Goal: Transaction & Acquisition: Purchase product/service

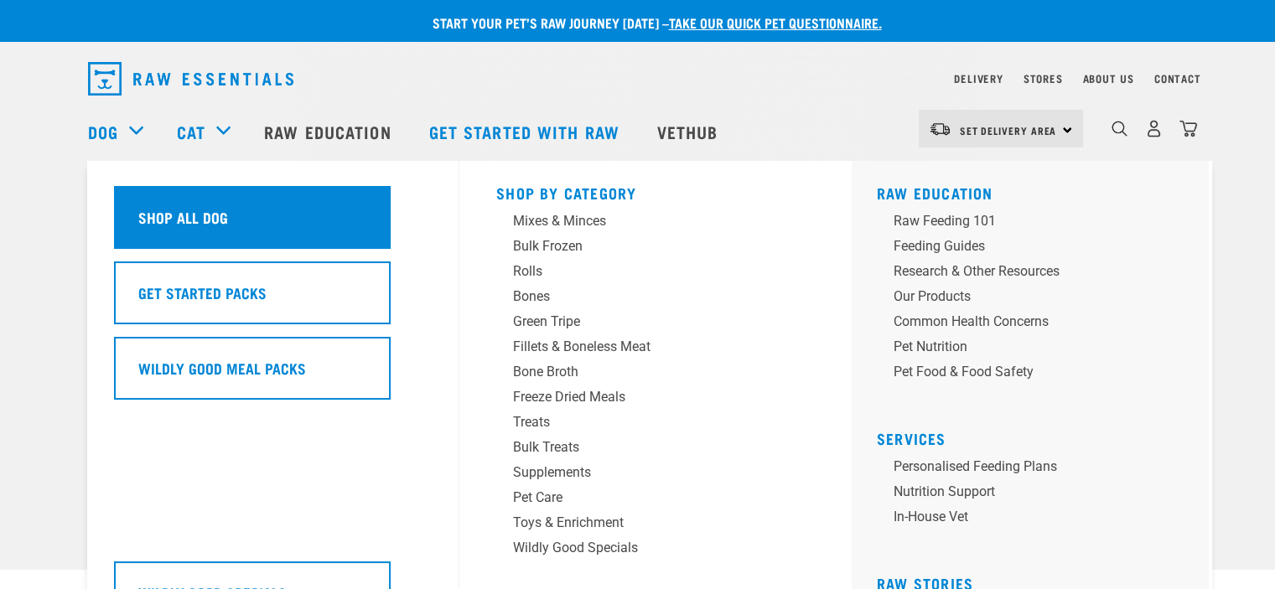
click at [174, 217] on h5 "Shop All Dog" at bounding box center [183, 217] width 90 height 22
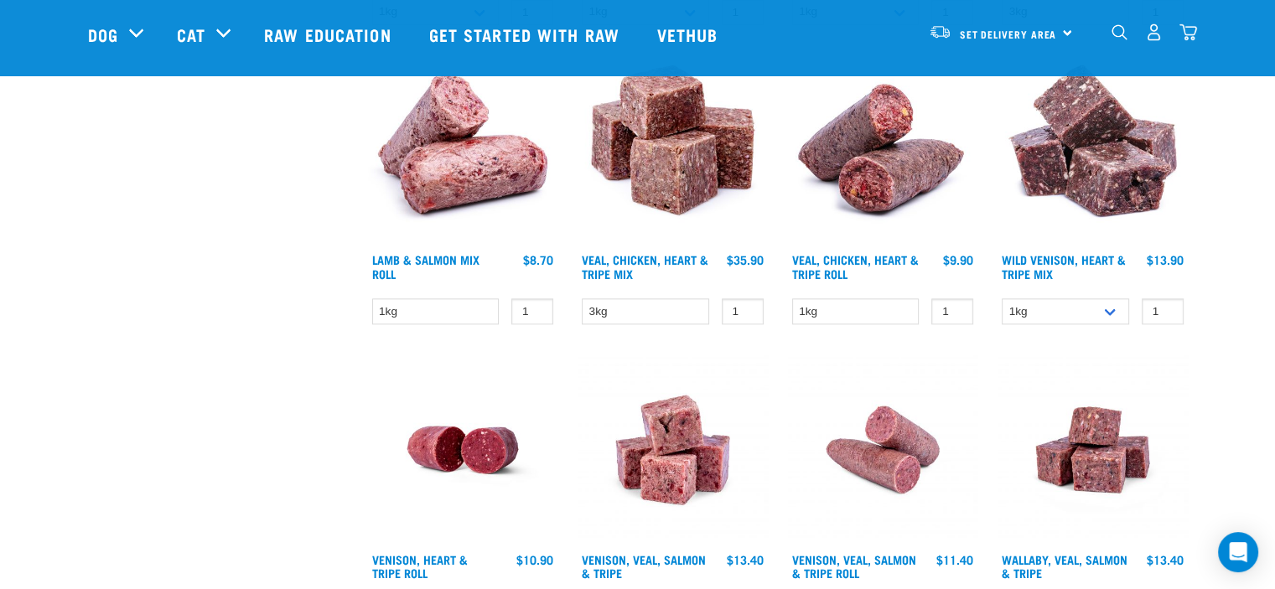
scroll to position [2347, 0]
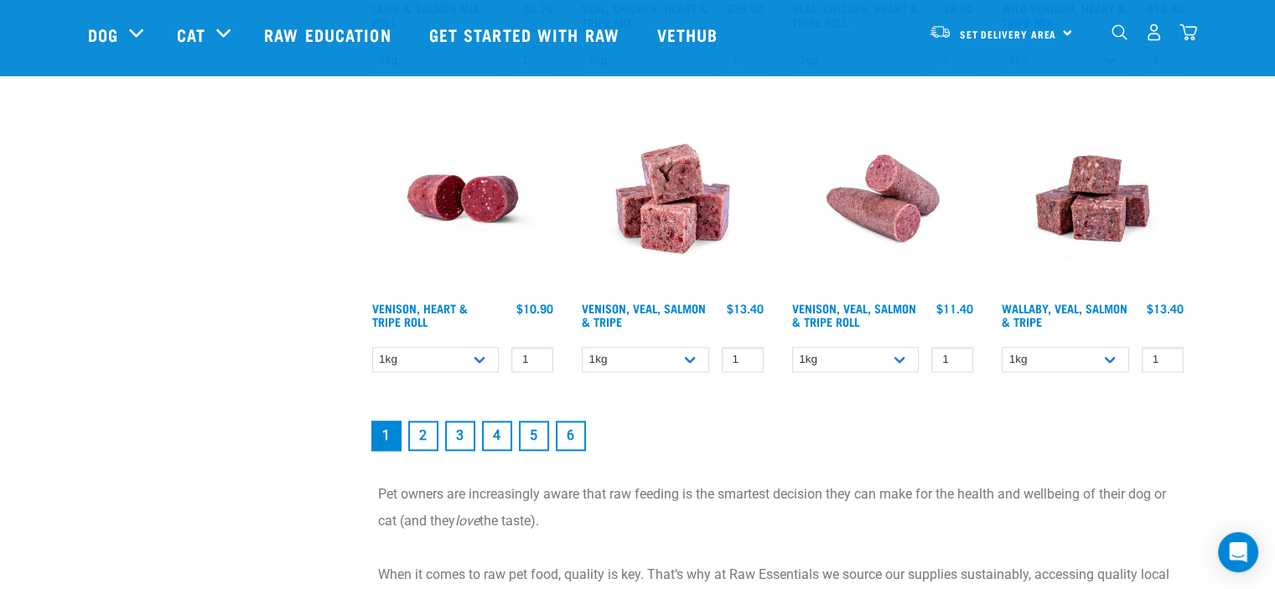
click at [423, 422] on link "2" at bounding box center [423, 436] width 30 height 30
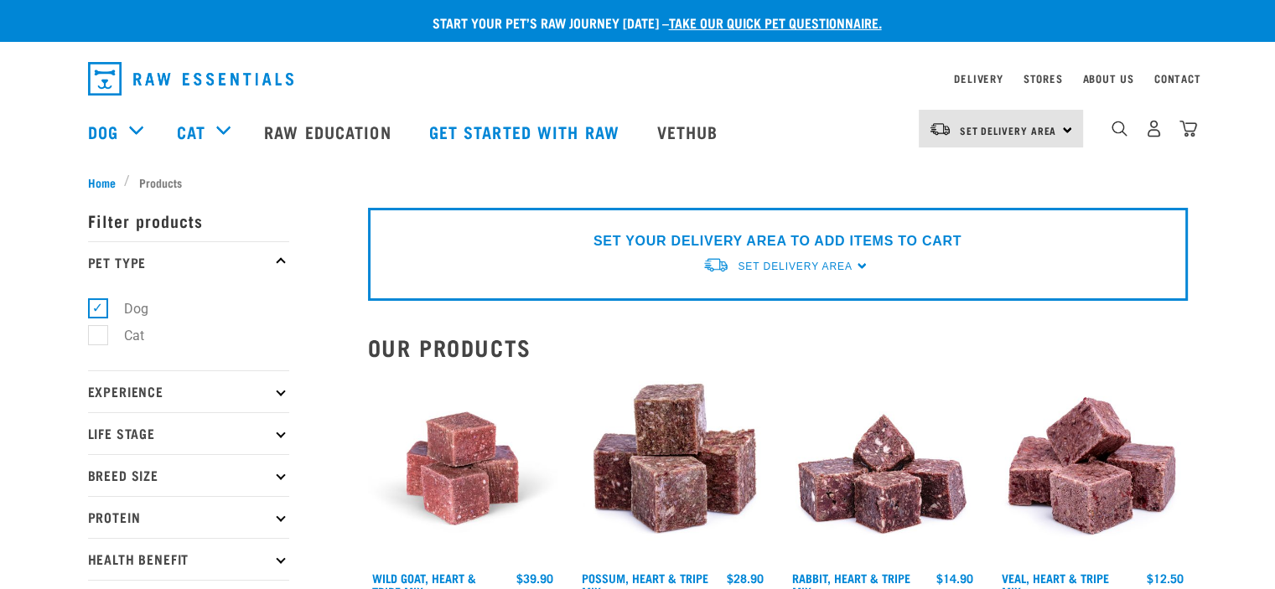
scroll to position [168, 0]
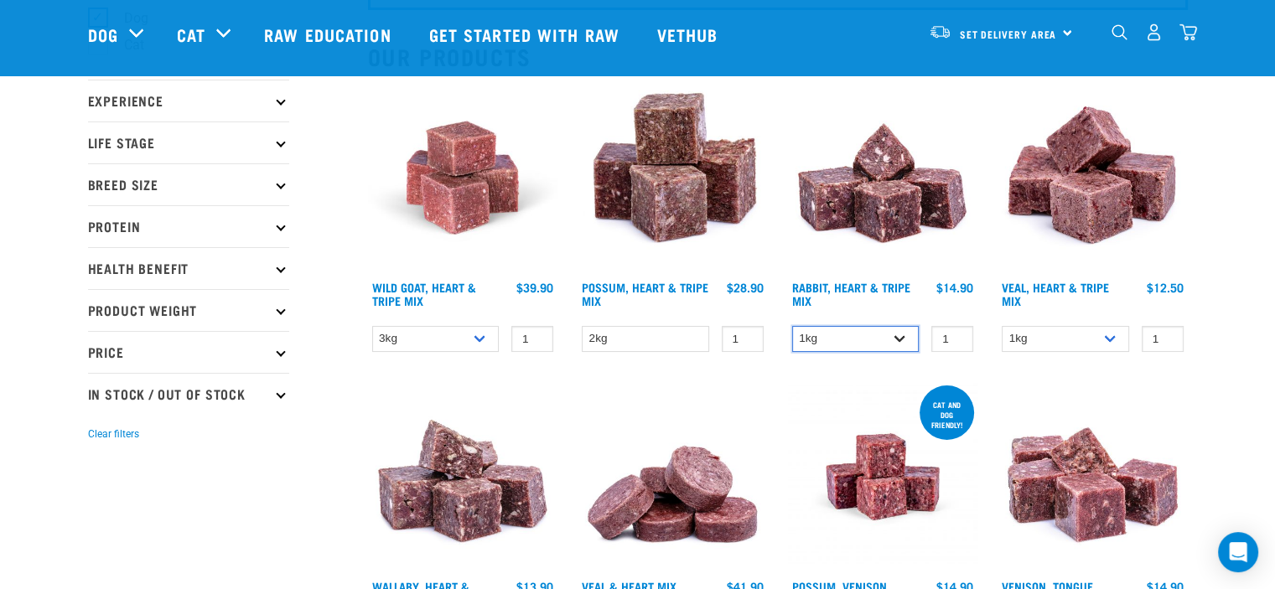
click at [901, 336] on select "1kg 3kg" at bounding box center [855, 339] width 127 height 26
select select "706"
click at [792, 326] on select "1kg 3kg" at bounding box center [855, 339] width 127 height 26
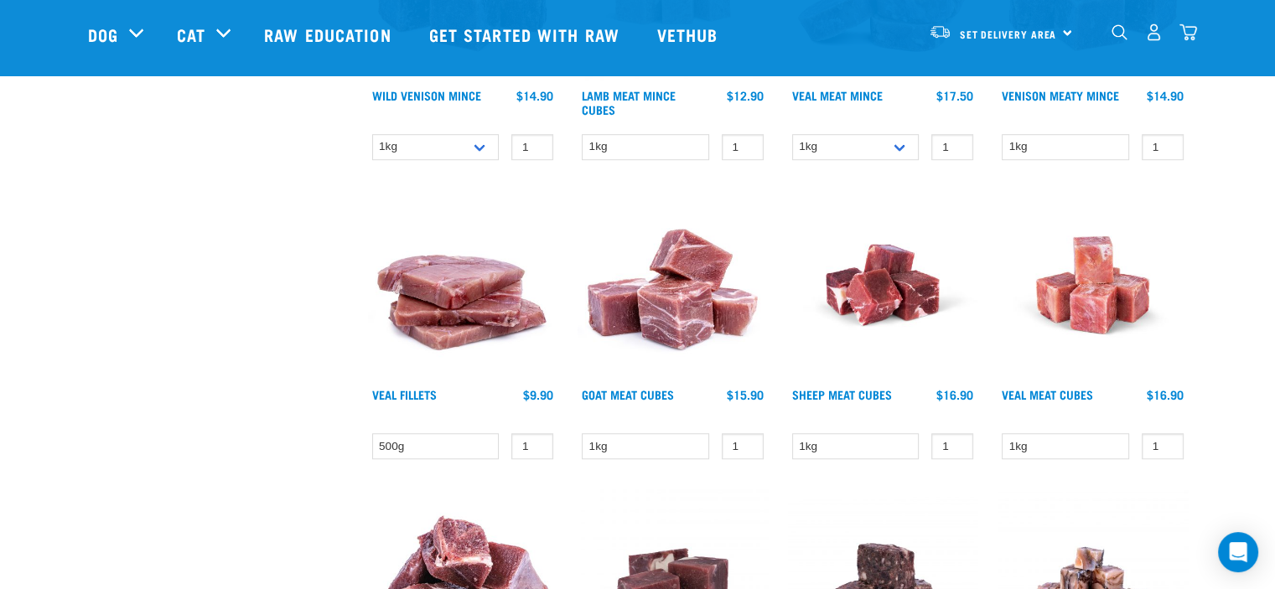
scroll to position [1174, 0]
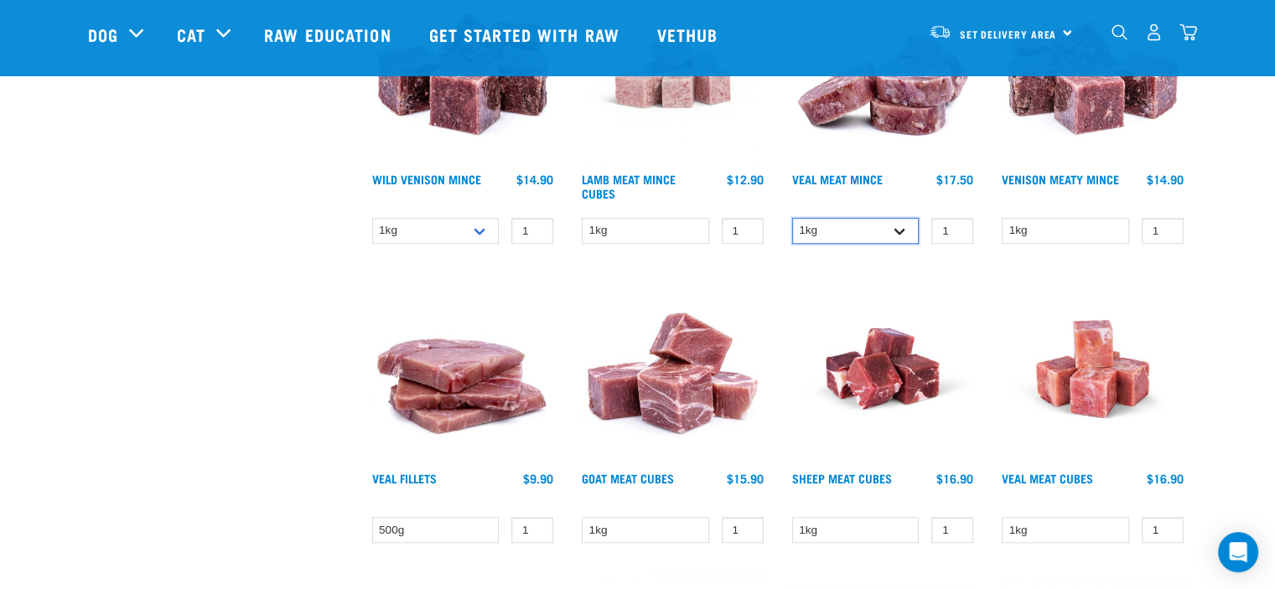
click at [909, 221] on select "1kg 3kg" at bounding box center [855, 231] width 127 height 26
click at [792, 218] on select "1kg 3kg" at bounding box center [855, 231] width 127 height 26
click at [906, 231] on select "1kg 3kg" at bounding box center [855, 231] width 127 height 26
select select "702"
click at [792, 218] on select "1kg 3kg" at bounding box center [855, 231] width 127 height 26
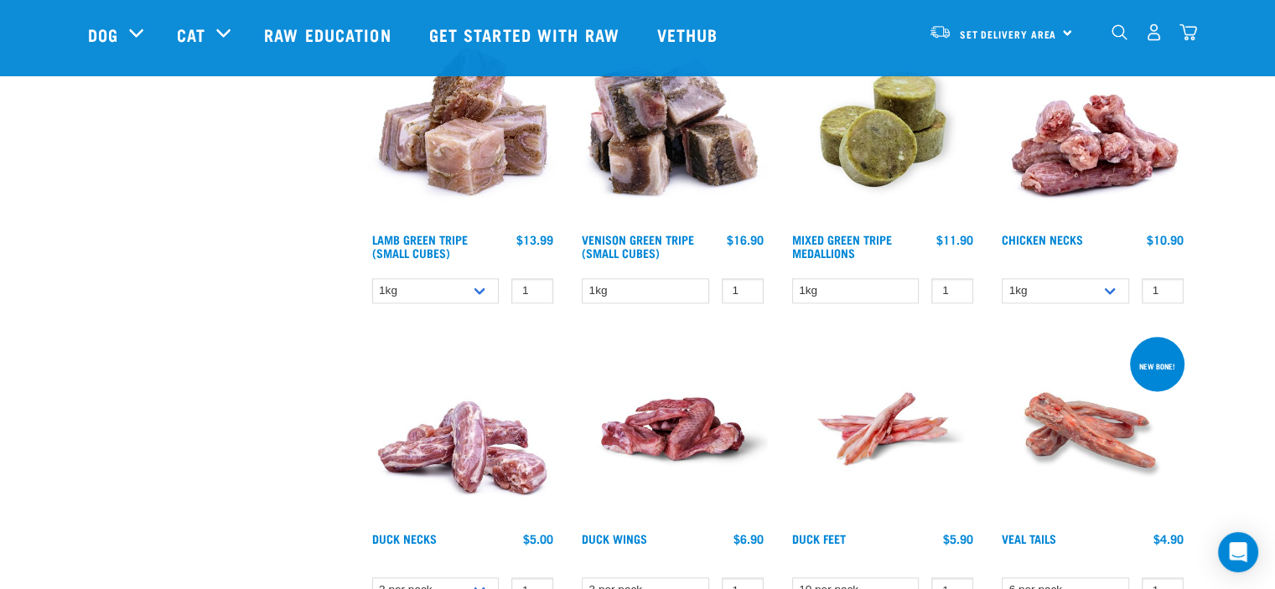
scroll to position [2180, 0]
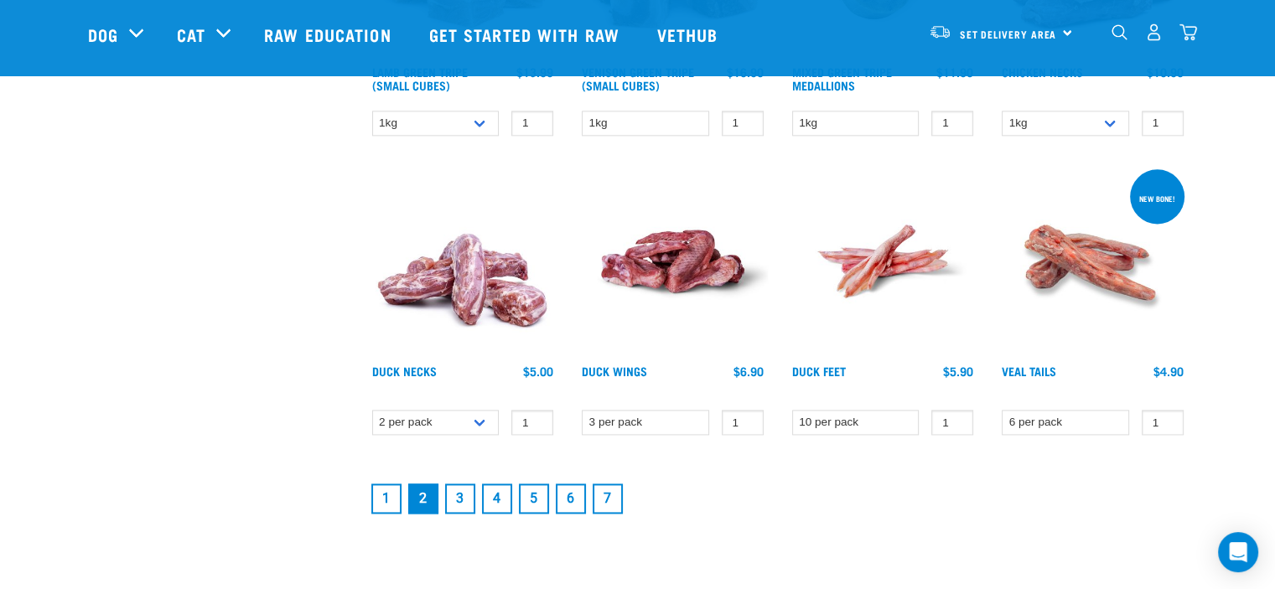
click at [454, 494] on link "3" at bounding box center [460, 499] width 30 height 30
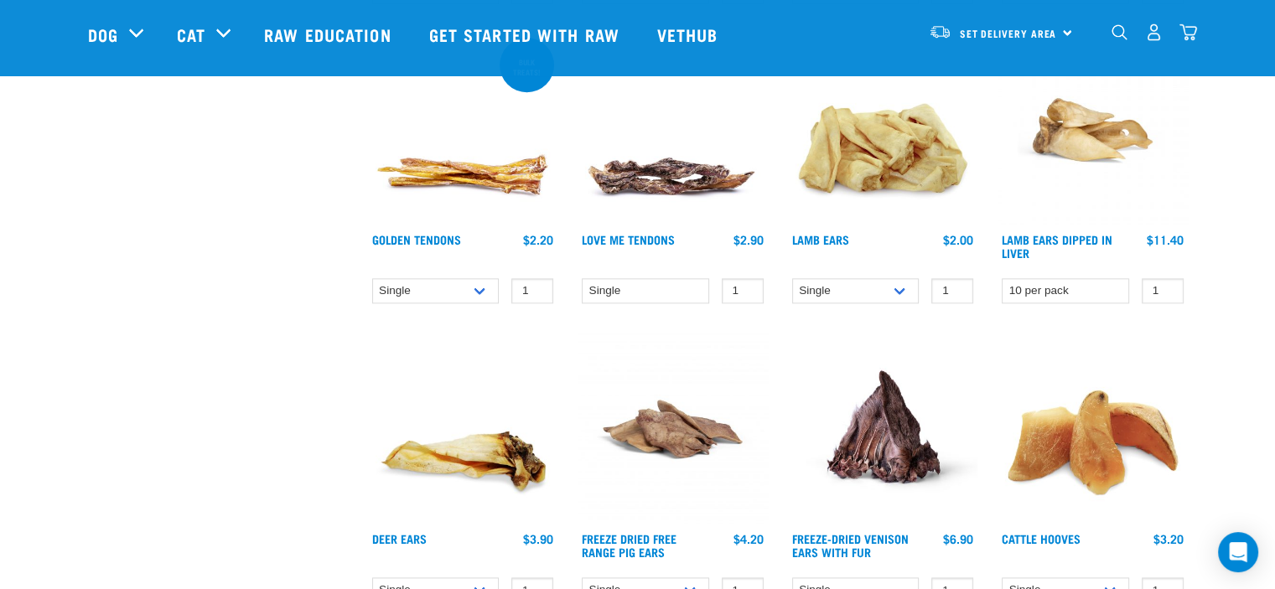
scroll to position [2264, 0]
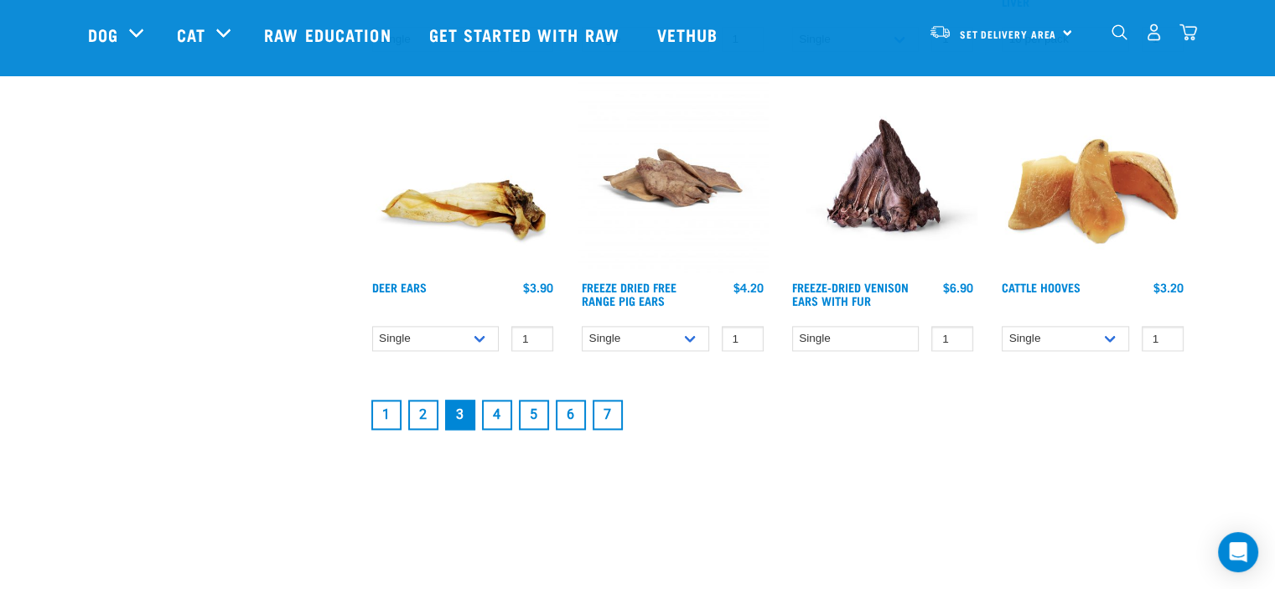
click at [500, 407] on link "4" at bounding box center [497, 415] width 30 height 30
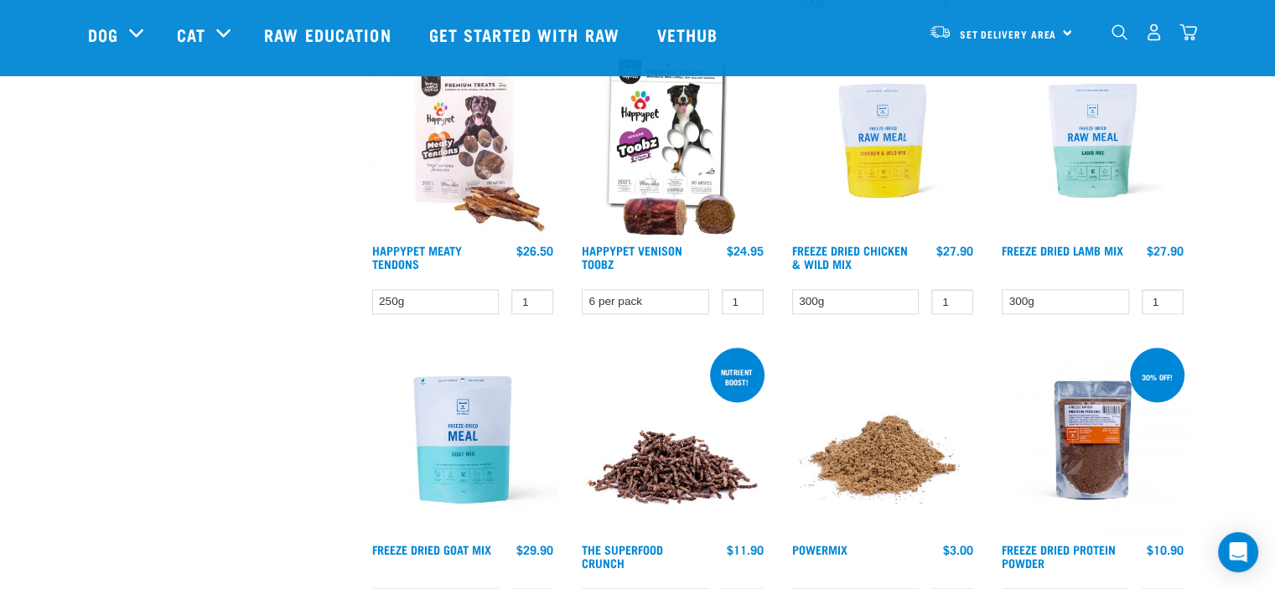
scroll to position [2264, 0]
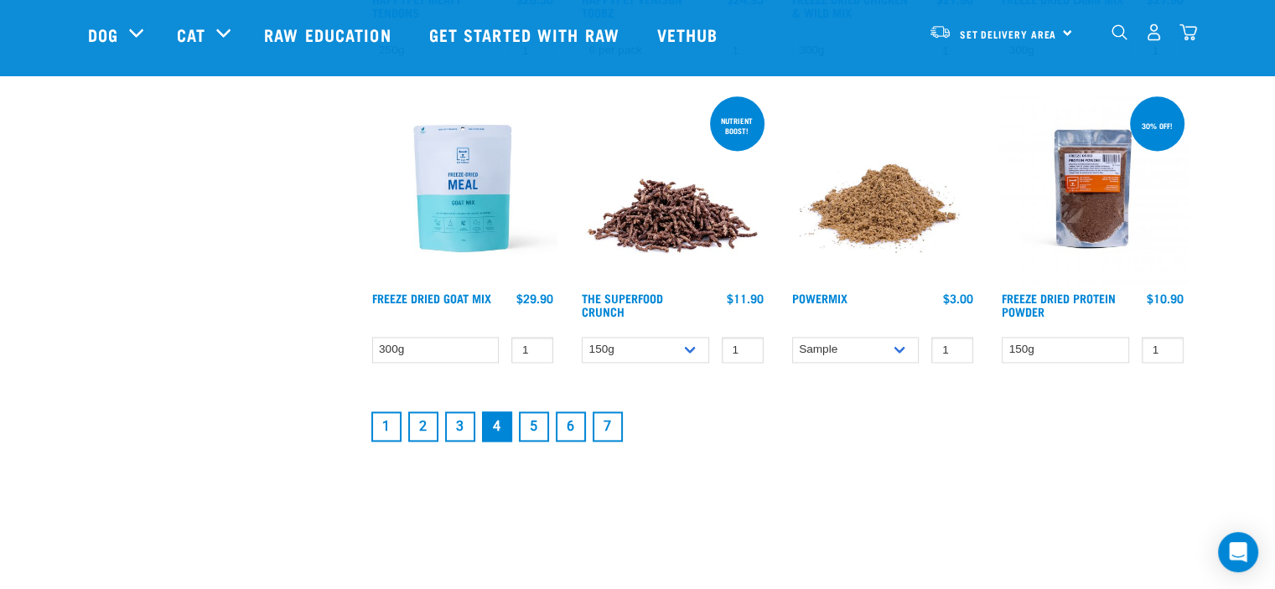
click at [537, 425] on link "5" at bounding box center [534, 427] width 30 height 30
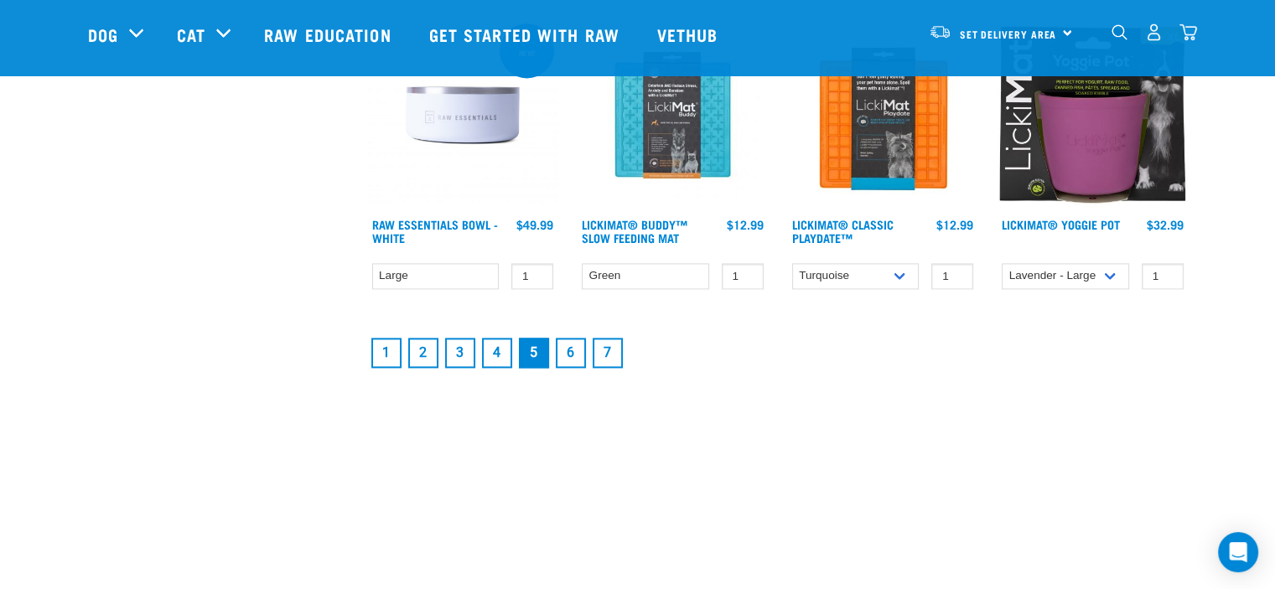
scroll to position [2431, 0]
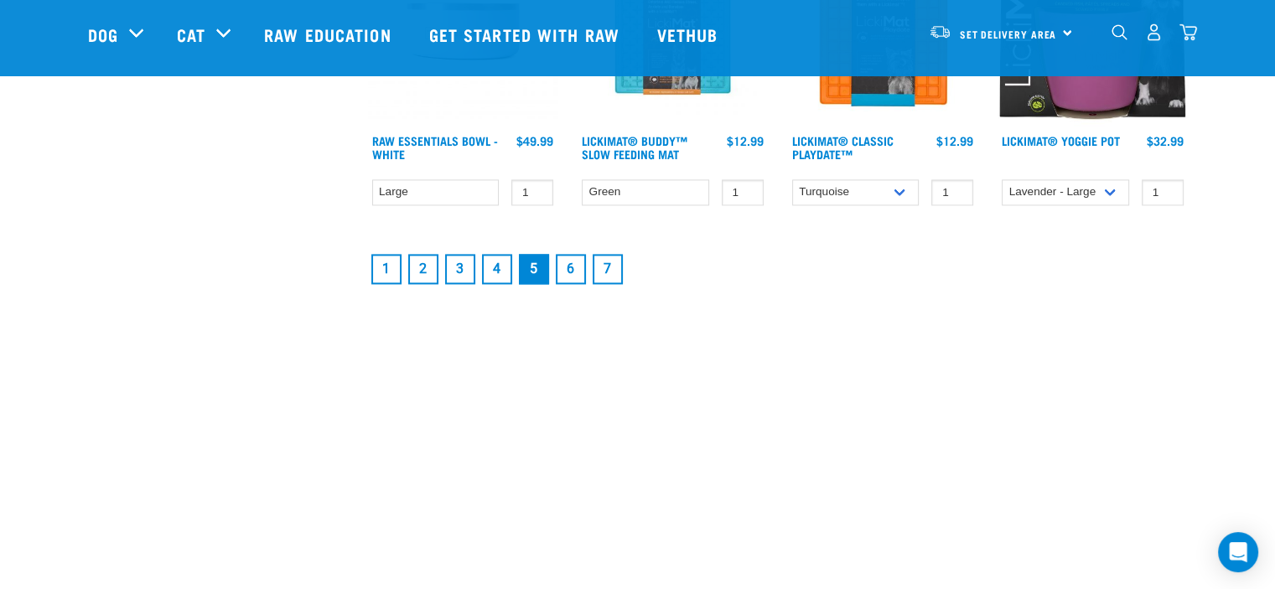
click at [570, 274] on link "6" at bounding box center [571, 269] width 30 height 30
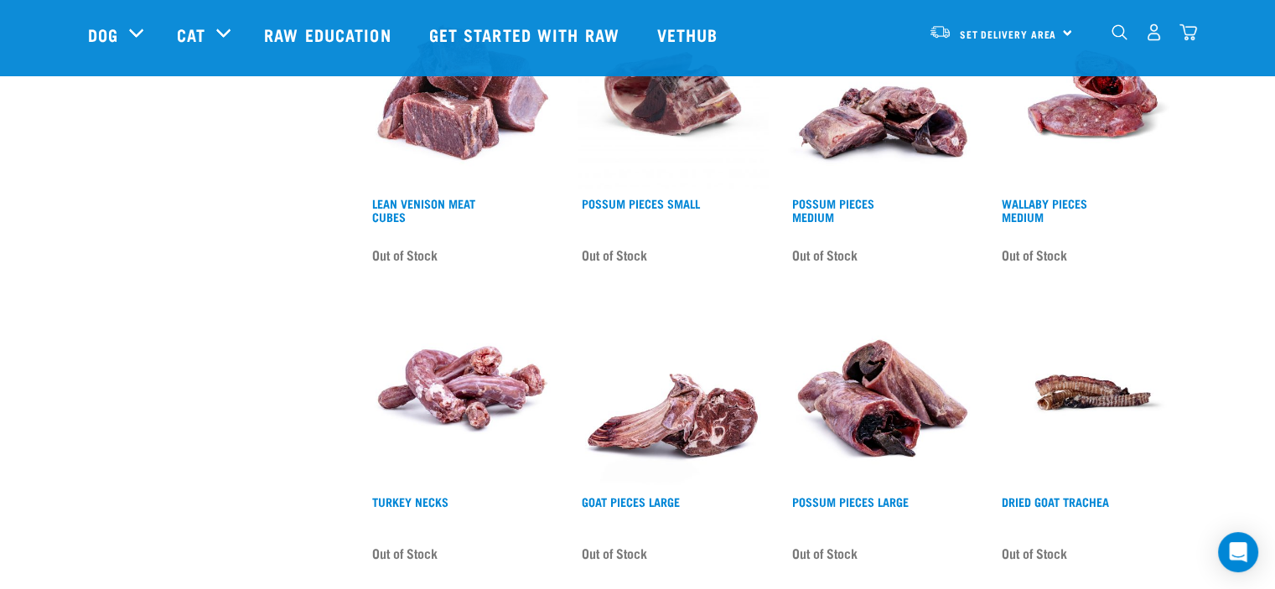
scroll to position [2347, 0]
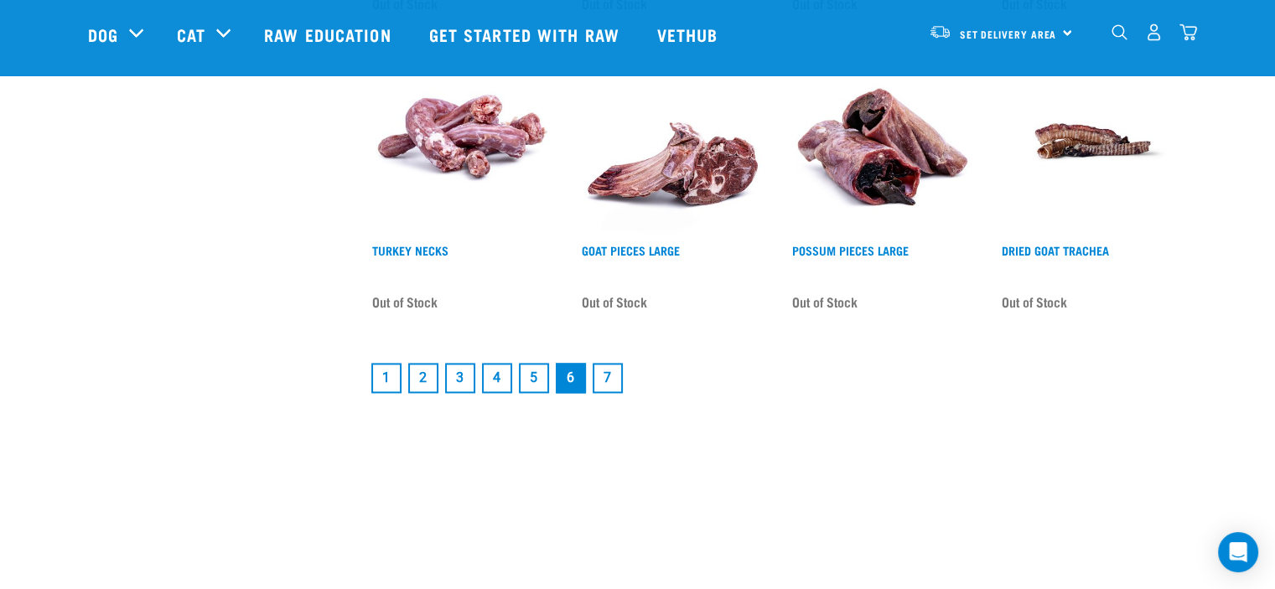
click at [612, 375] on link "7" at bounding box center [608, 378] width 30 height 30
